Goal: Task Accomplishment & Management: Complete application form

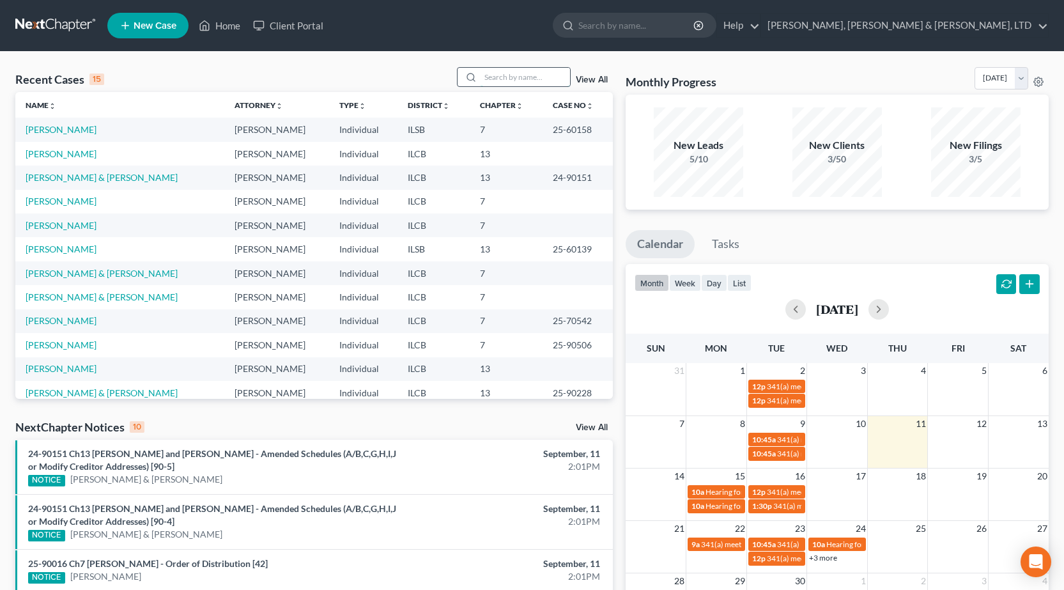
click at [497, 77] on input "search" at bounding box center [525, 77] width 89 height 19
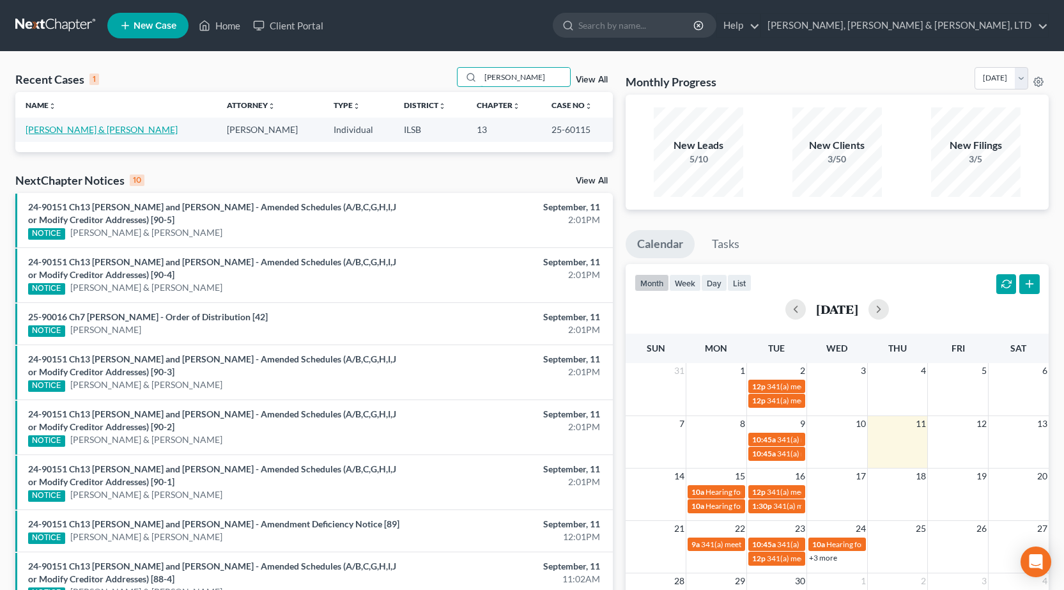
type input "[PERSON_NAME]"
click at [36, 124] on link "[PERSON_NAME] & [PERSON_NAME]" at bounding box center [102, 129] width 152 height 11
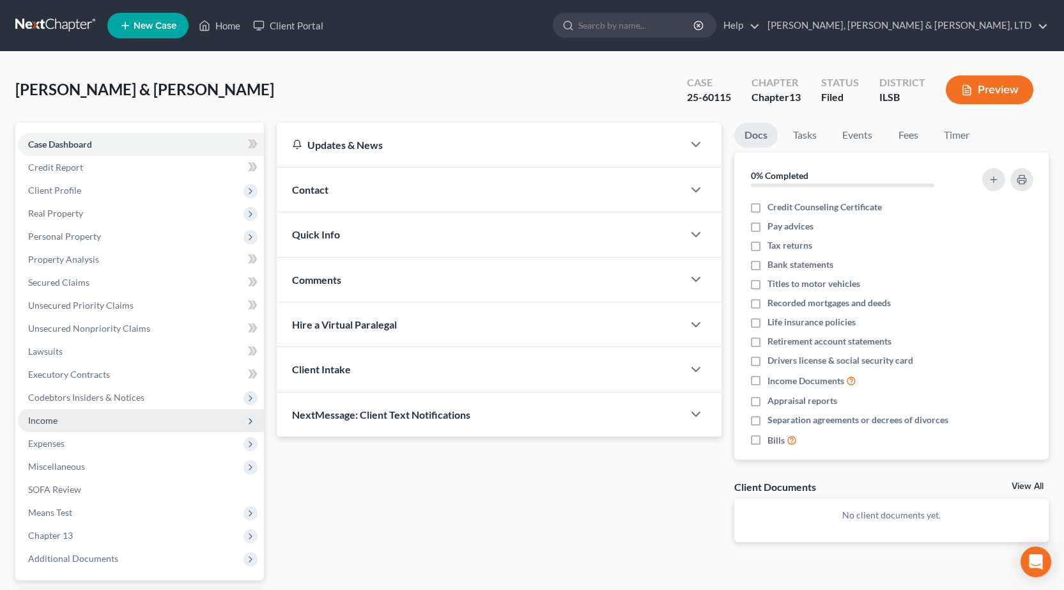
click at [77, 423] on span "Income" at bounding box center [141, 420] width 246 height 23
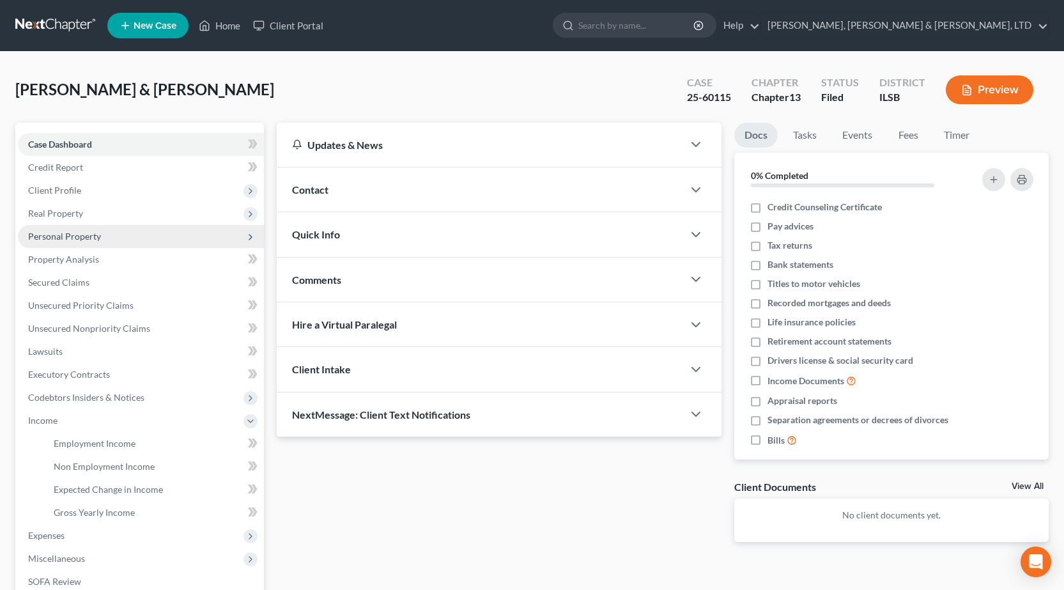
click at [91, 234] on span "Personal Property" at bounding box center [64, 236] width 73 height 11
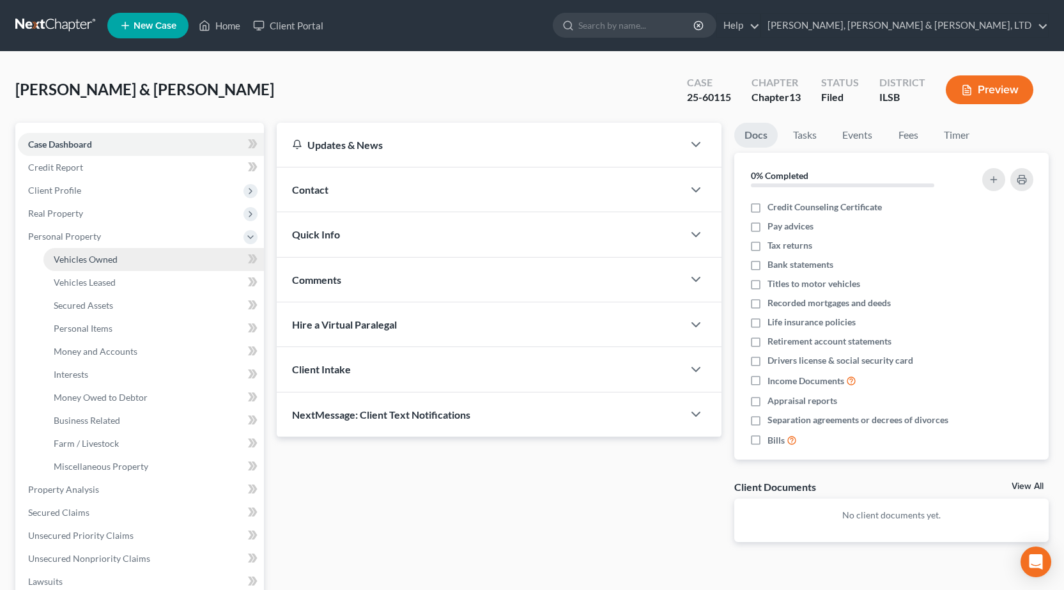
click at [90, 259] on span "Vehicles Owned" at bounding box center [86, 259] width 64 height 11
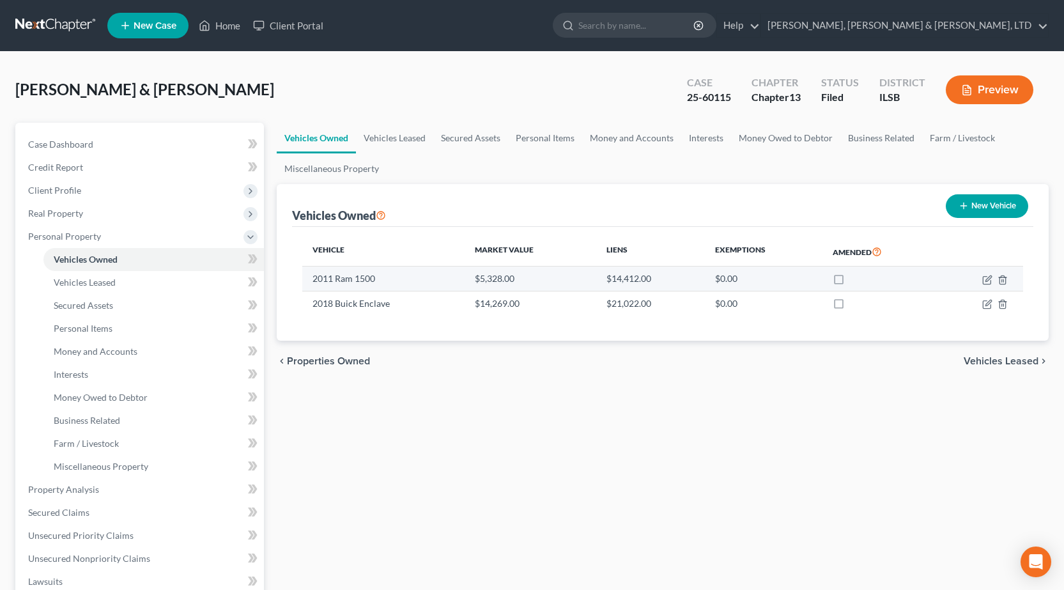
click at [851, 282] on label at bounding box center [851, 282] width 0 height 0
click at [856, 279] on input "checkbox" at bounding box center [860, 276] width 8 height 8
click at [851, 282] on label at bounding box center [851, 282] width 0 height 0
click at [856, 281] on input "checkbox" at bounding box center [860, 276] width 8 height 8
checkbox input "false"
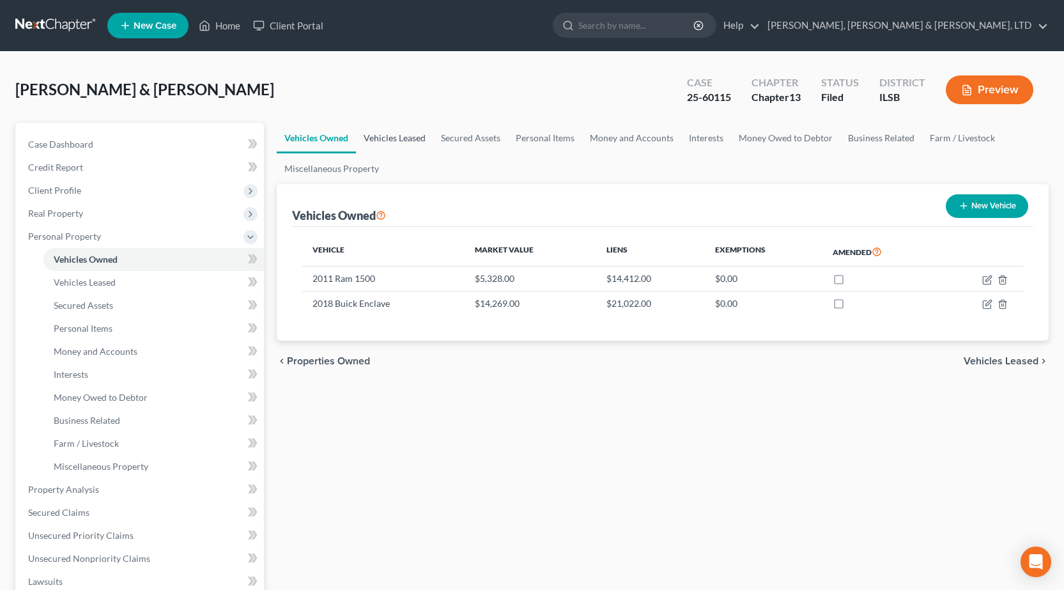
click at [415, 138] on link "Vehicles Leased" at bounding box center [394, 138] width 77 height 31
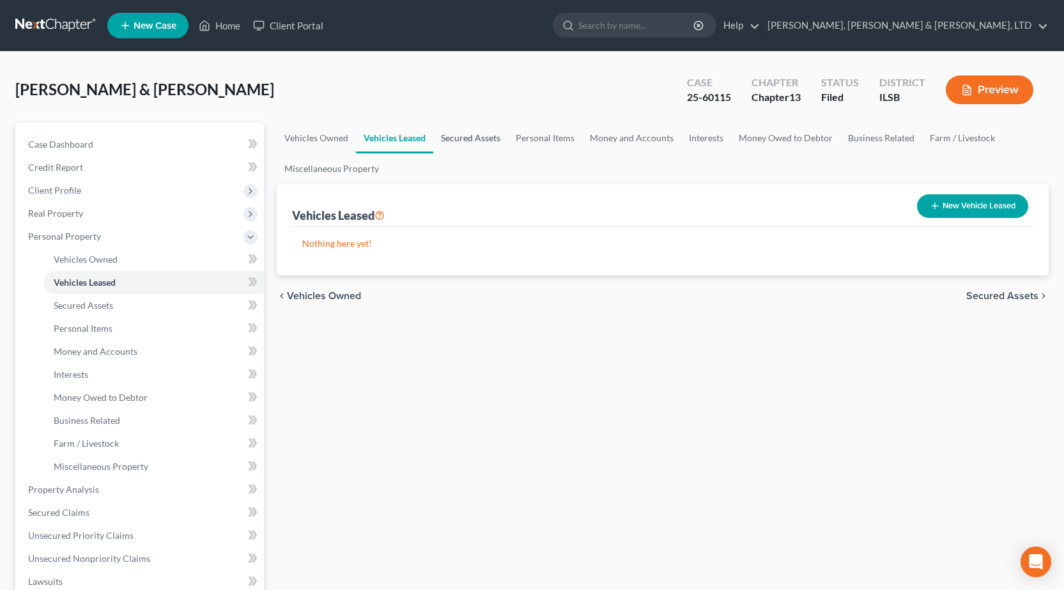
click at [468, 139] on link "Secured Assets" at bounding box center [470, 138] width 75 height 31
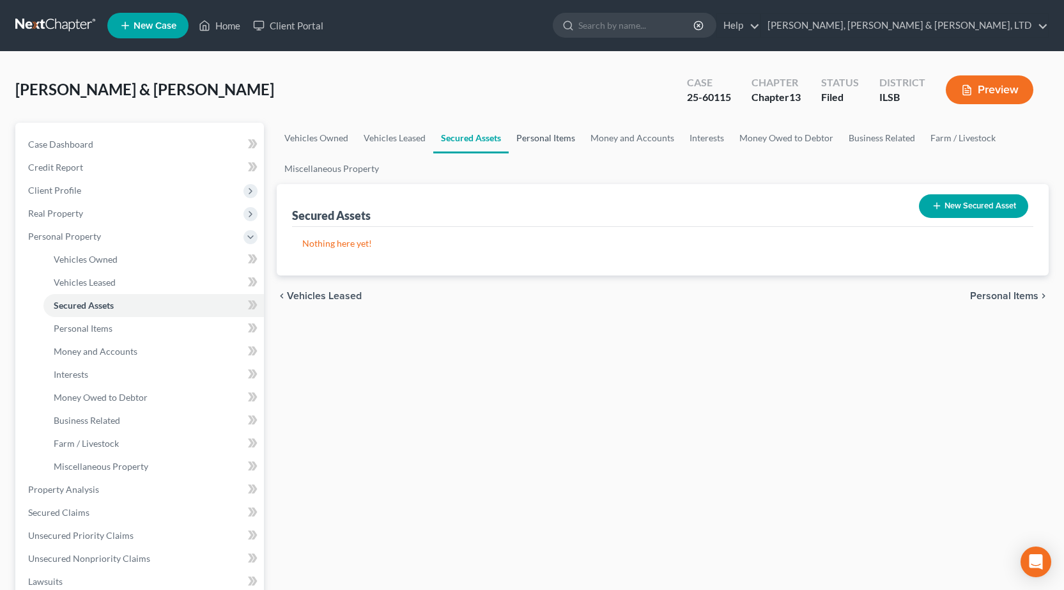
click at [524, 135] on link "Personal Items" at bounding box center [546, 138] width 74 height 31
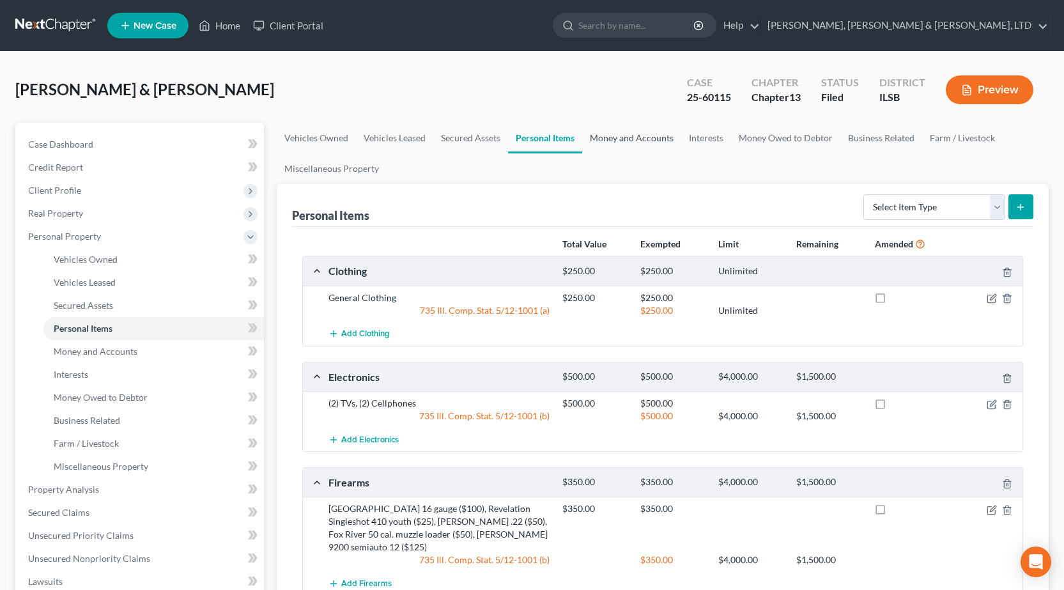
click at [603, 136] on link "Money and Accounts" at bounding box center [631, 138] width 99 height 31
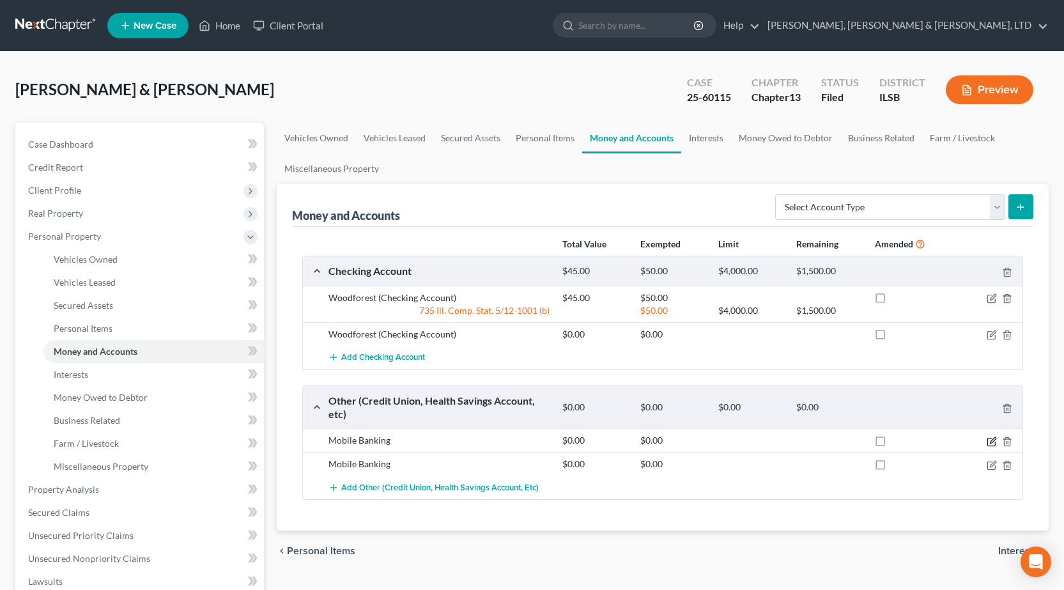
click at [995, 440] on icon "button" at bounding box center [993, 440] width 6 height 6
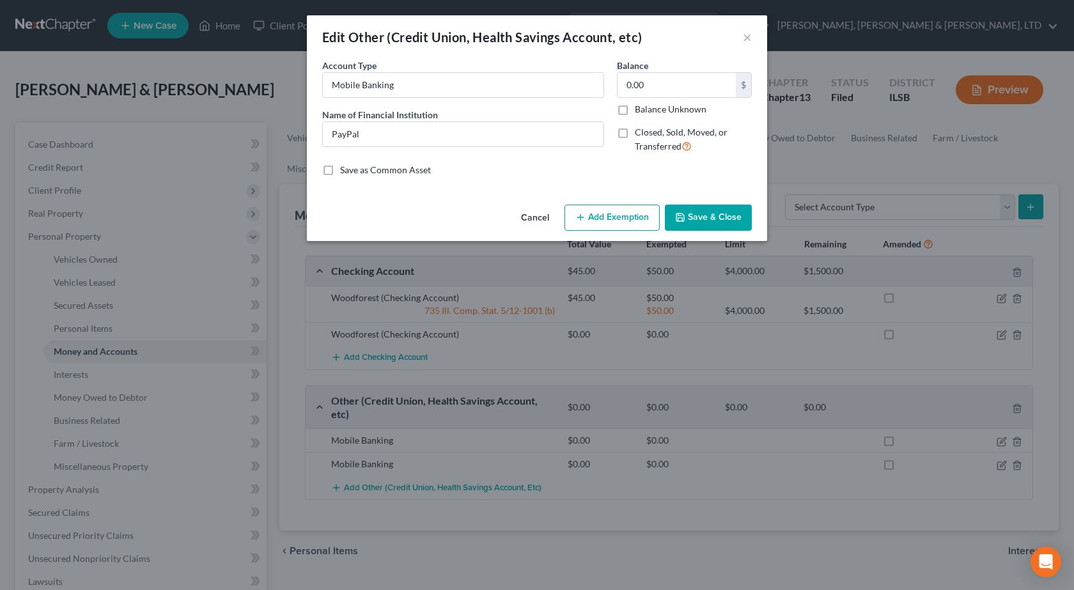
click at [741, 32] on div "Edit Other (Credit Union, Health Savings Account, etc) ×" at bounding box center [537, 36] width 460 height 43
click at [743, 38] on button "×" at bounding box center [747, 36] width 9 height 15
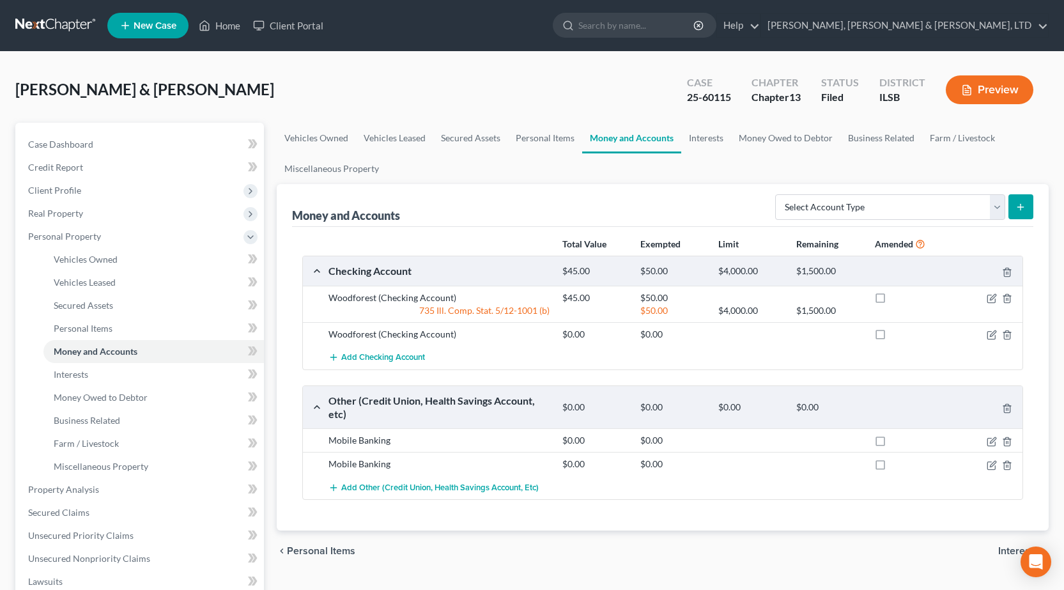
click at [997, 464] on div at bounding box center [985, 464] width 78 height 13
click at [995, 465] on icon "button" at bounding box center [992, 465] width 10 height 10
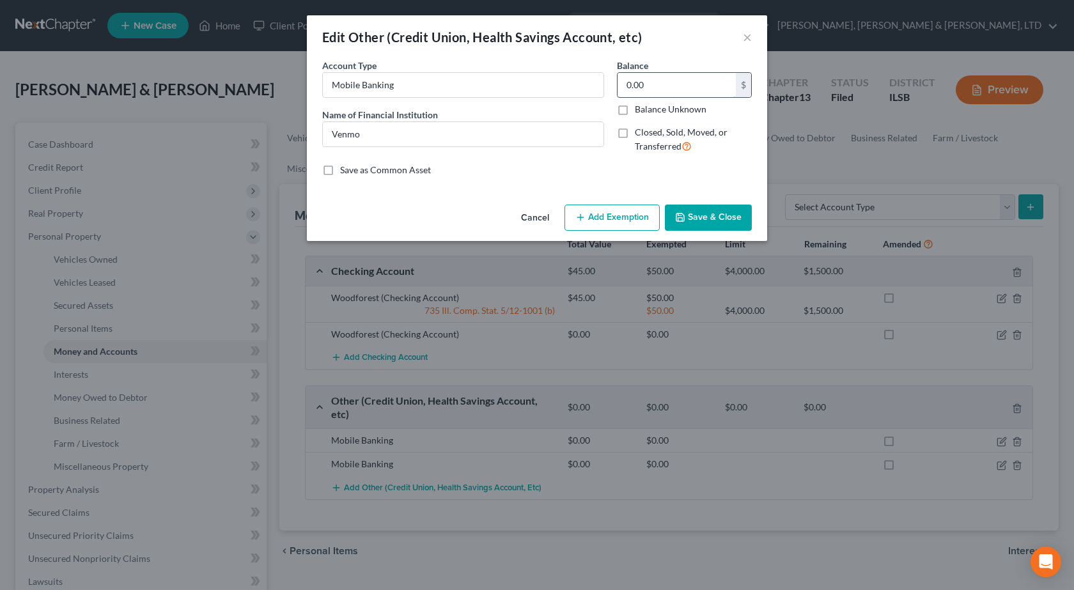
click at [672, 89] on input "0.00" at bounding box center [676, 85] width 118 height 24
type input "5"
click at [587, 216] on button "Add Exemption" at bounding box center [611, 218] width 95 height 27
select select "2"
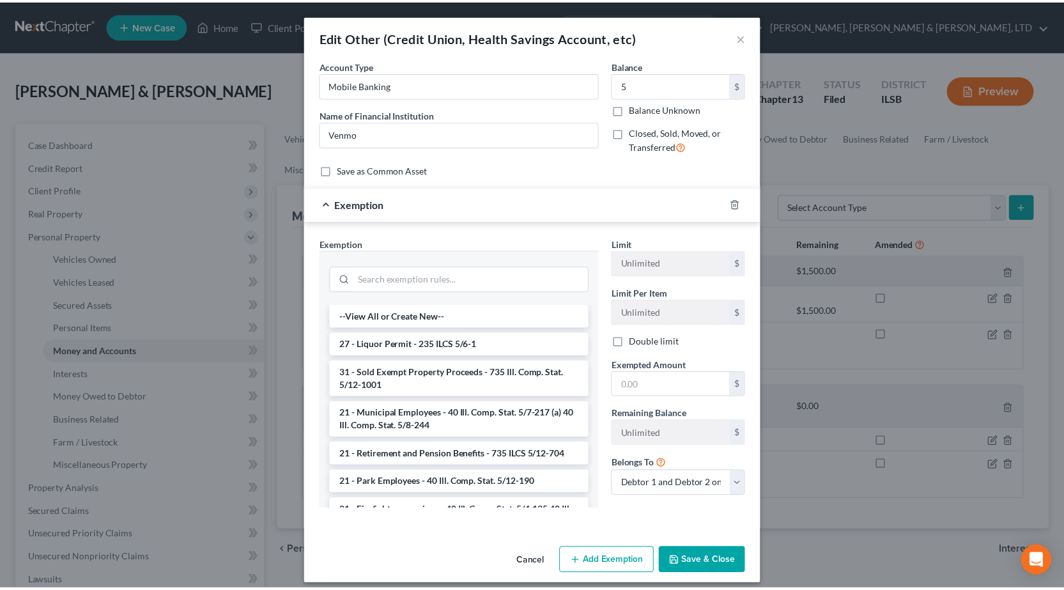
scroll to position [1184, 0]
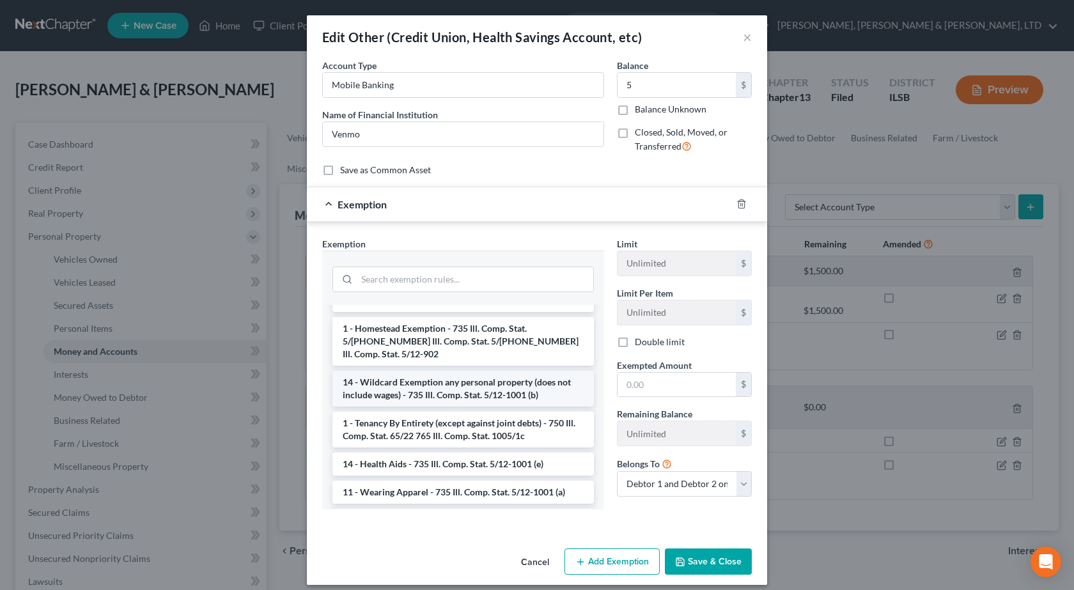
click at [395, 403] on li "14 - Wildcard Exemption any personal property (does not include wages) - 735 Il…" at bounding box center [462, 389] width 261 height 36
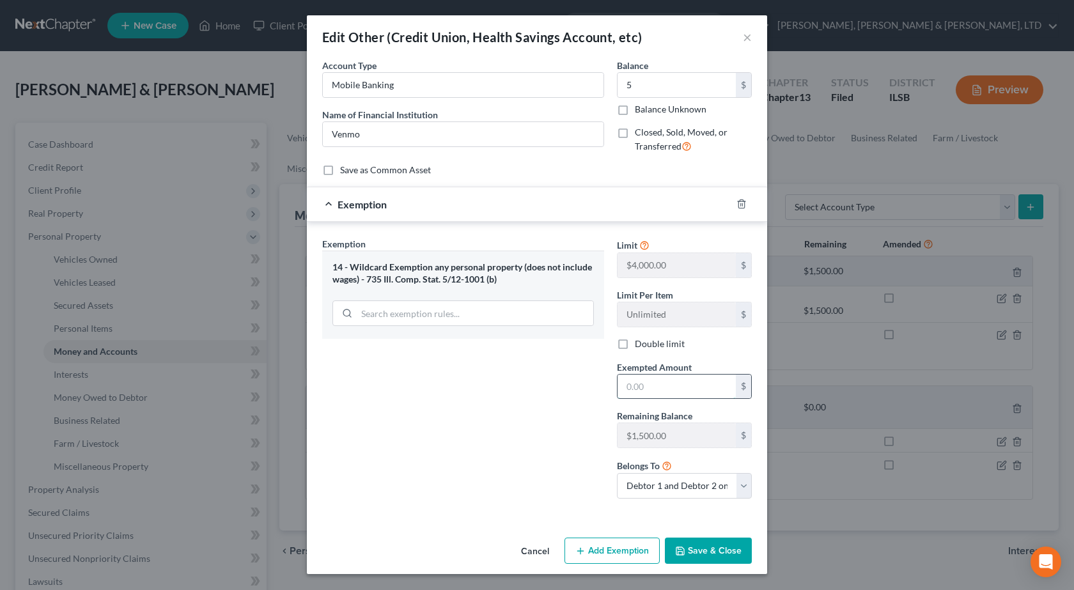
click at [641, 387] on input "text" at bounding box center [676, 387] width 118 height 24
type input "5"
click at [711, 556] on button "Save & Close" at bounding box center [708, 551] width 87 height 27
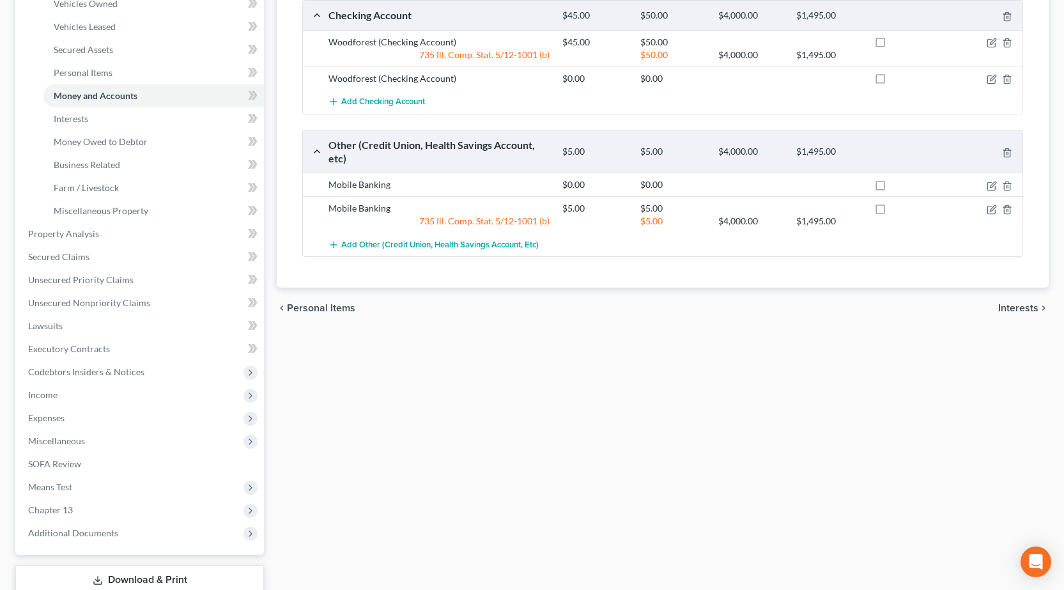
scroll to position [343, 0]
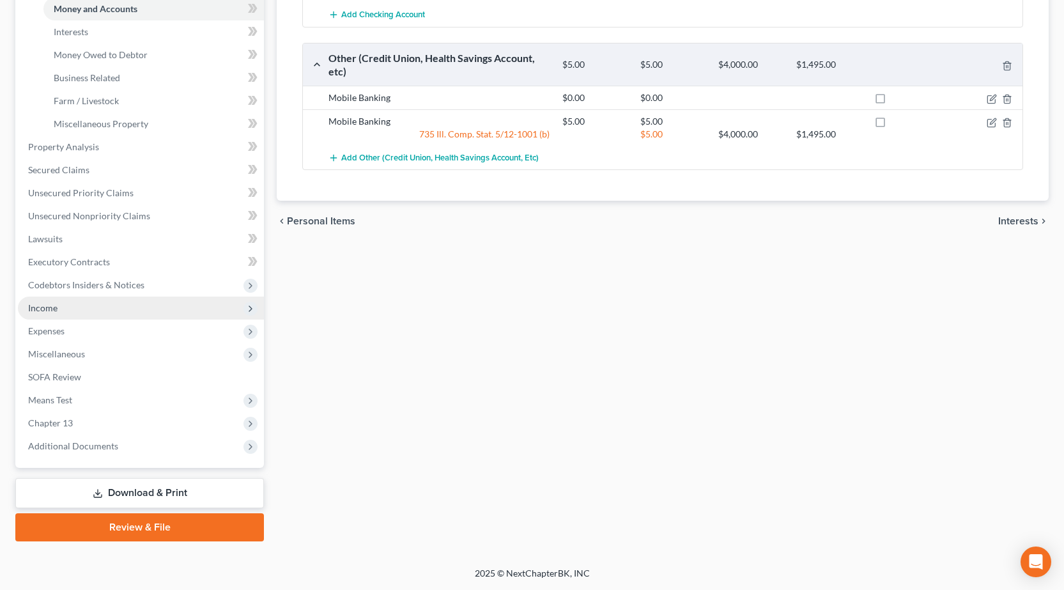
click at [70, 303] on span "Income" at bounding box center [141, 308] width 246 height 23
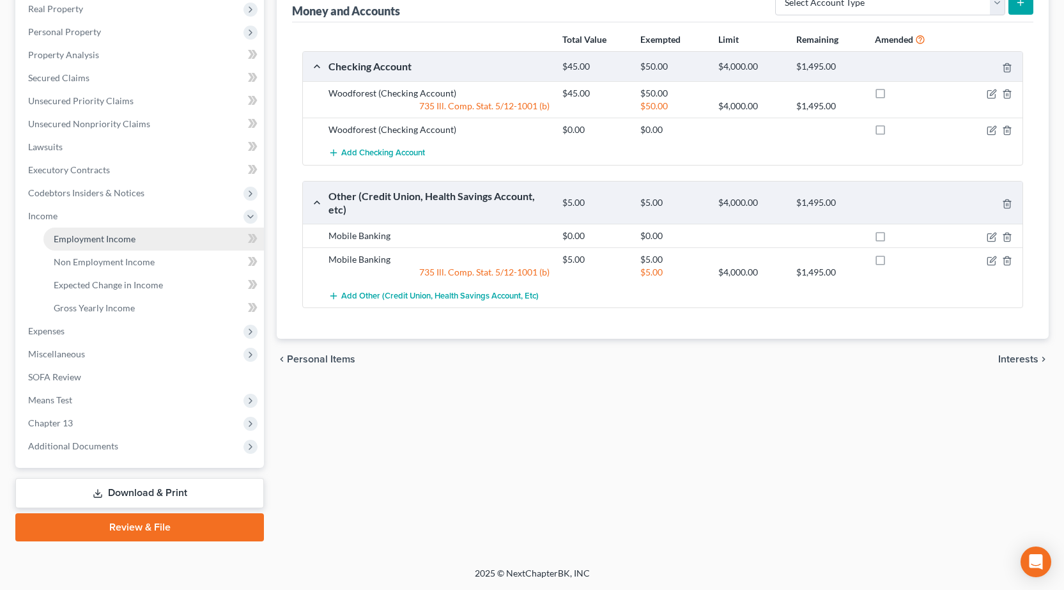
click at [101, 239] on span "Employment Income" at bounding box center [95, 238] width 82 height 11
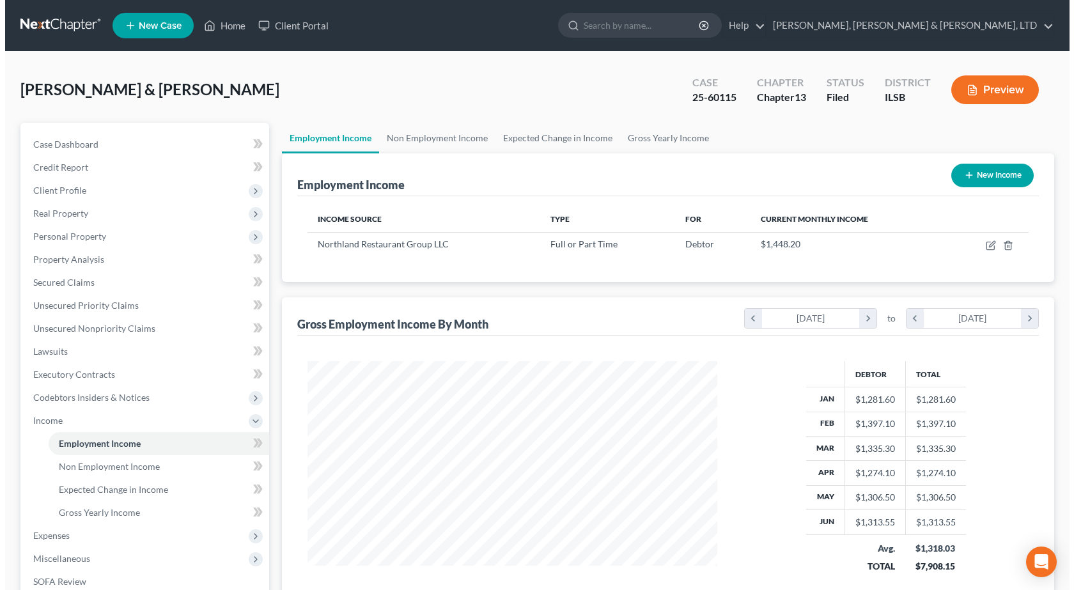
scroll to position [229, 435]
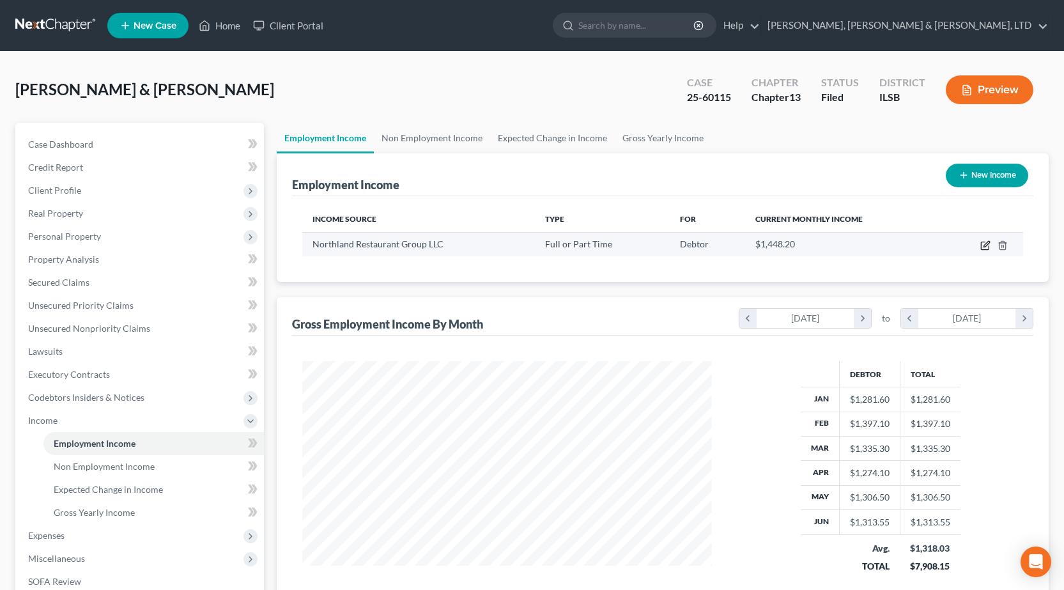
click at [989, 245] on icon "button" at bounding box center [986, 245] width 10 height 10
select select "0"
select select "52"
select select "2"
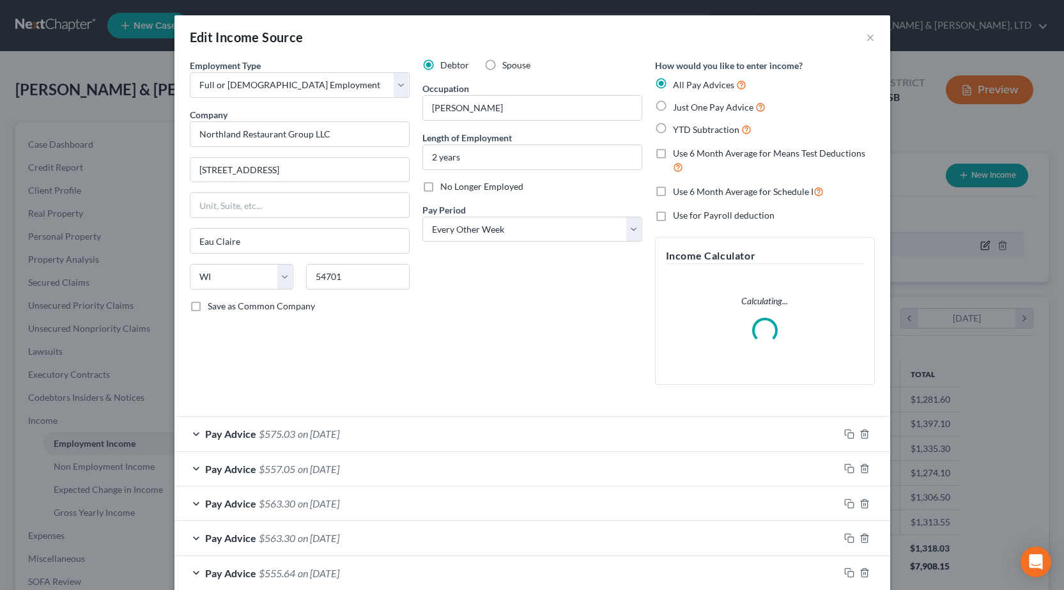
scroll to position [229, 440]
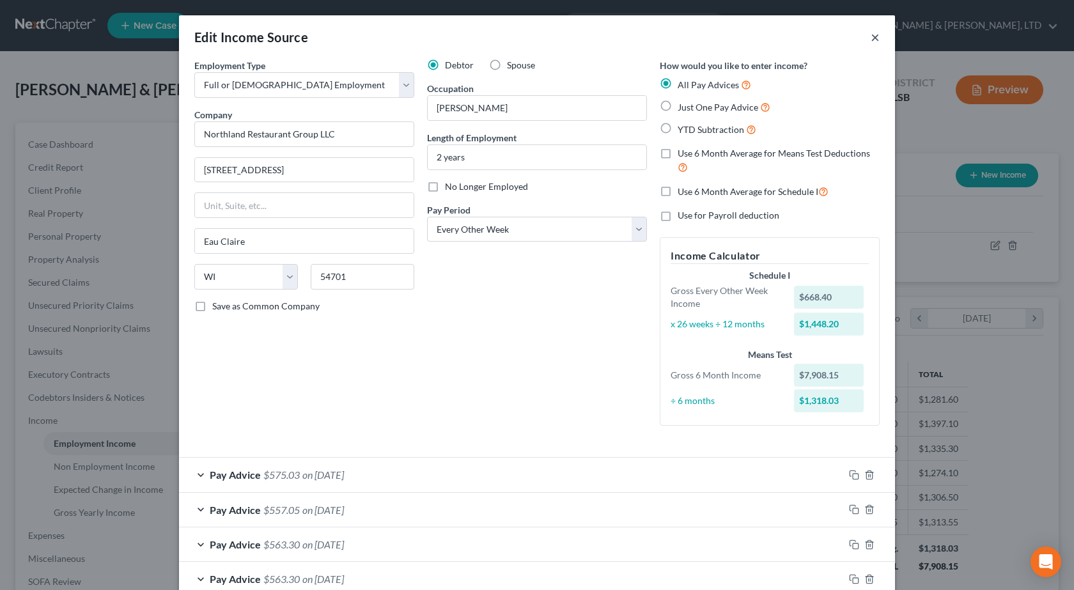
click at [871, 38] on button "×" at bounding box center [875, 36] width 9 height 15
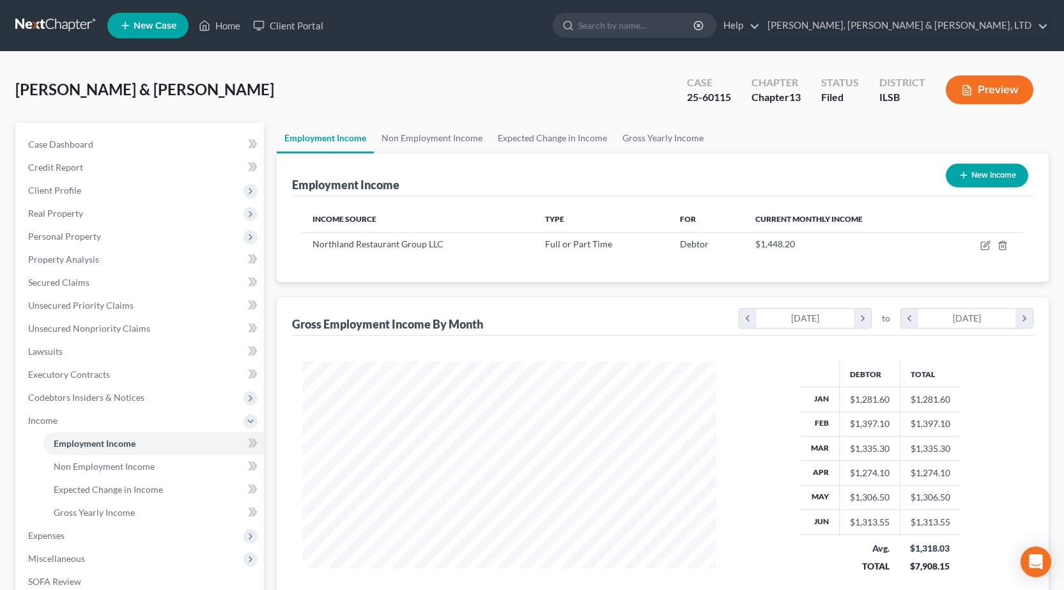
scroll to position [638960, 638754]
